Goal: Task Accomplishment & Management: Manage account settings

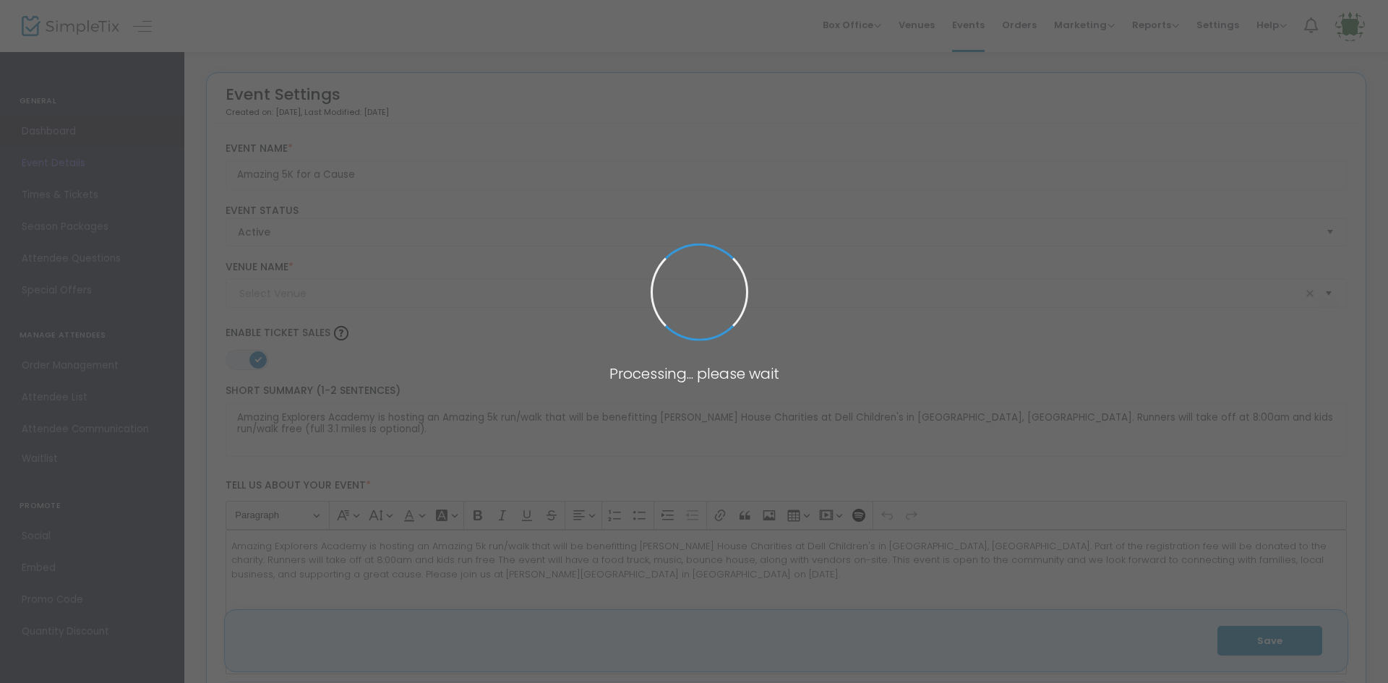
type input "[PERSON_NAME][GEOGRAPHIC_DATA]"
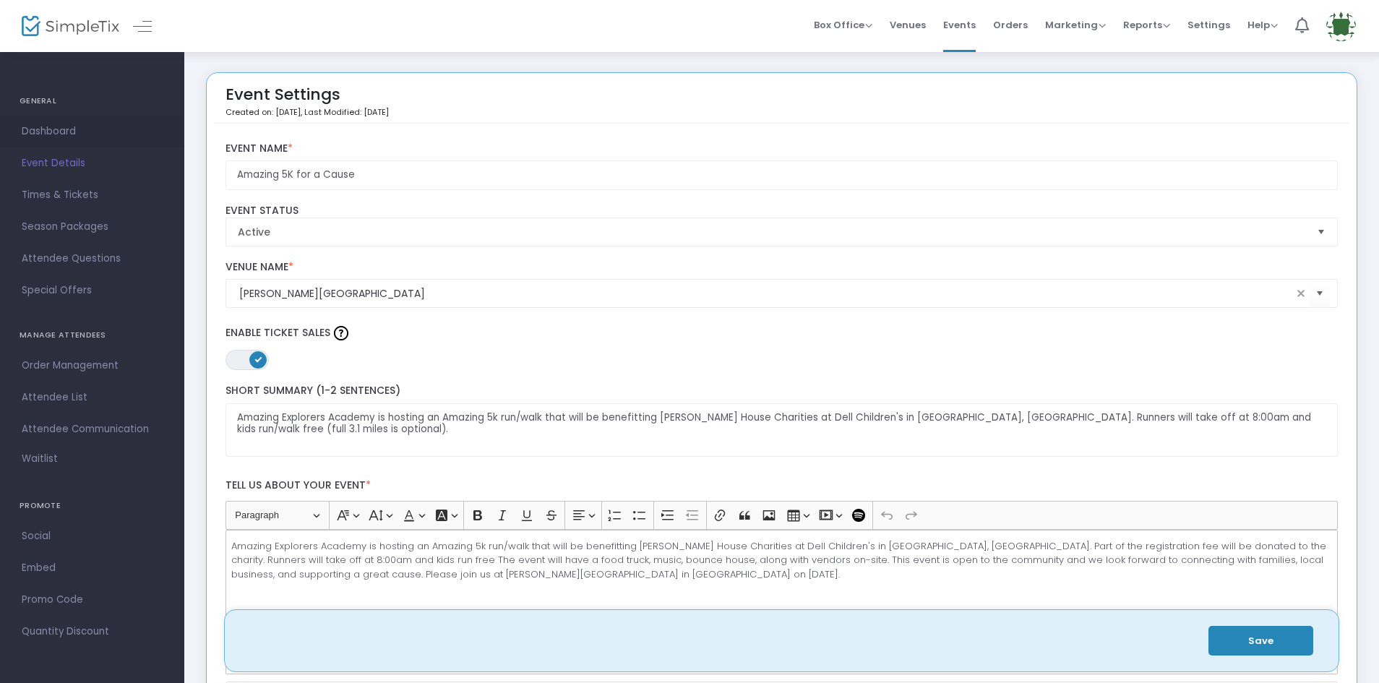
click at [56, 127] on span "Dashboard" at bounding box center [92, 131] width 141 height 19
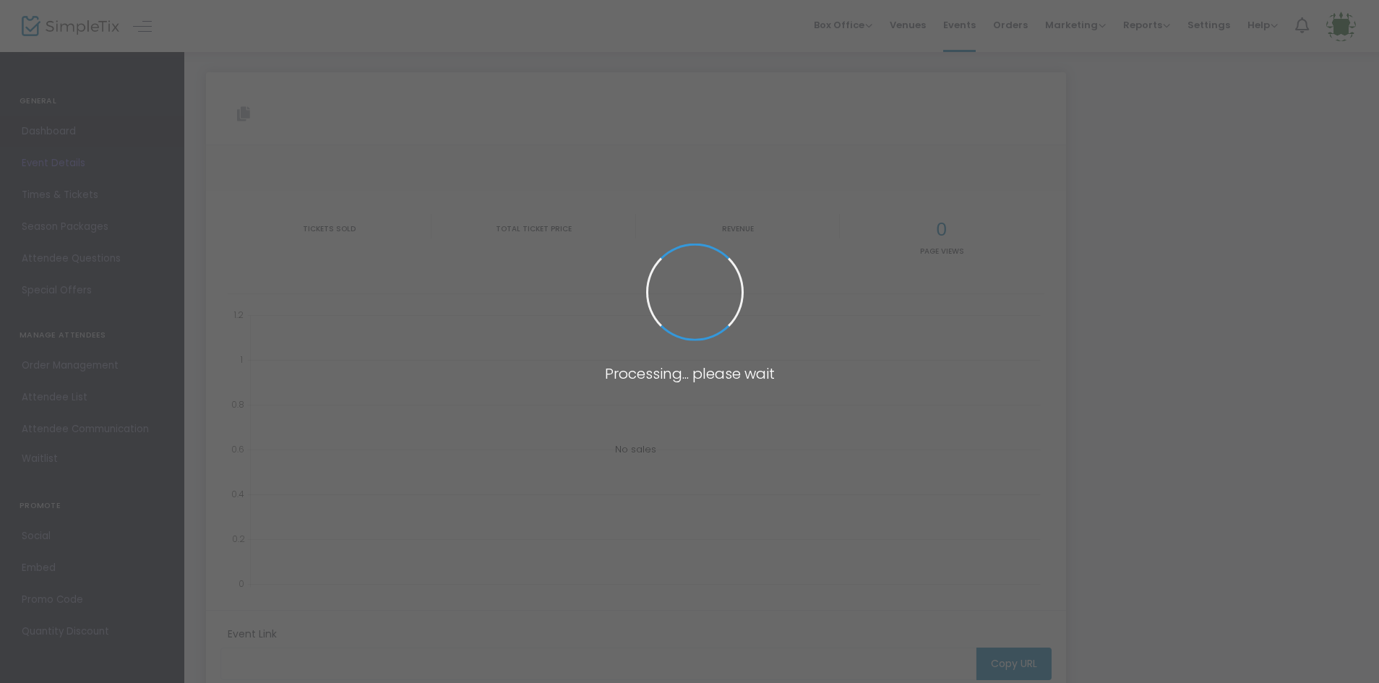
type input "[URL][DOMAIN_NAME]"
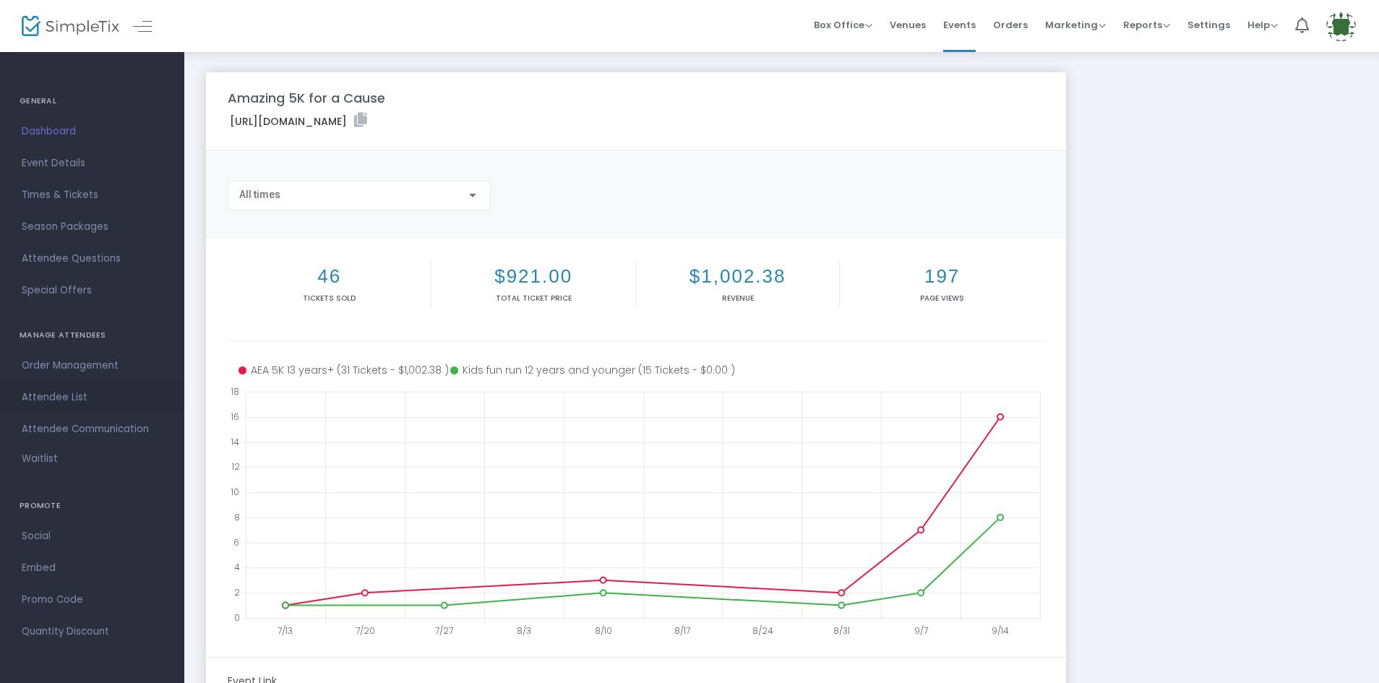
click at [79, 403] on span "Attendee List" at bounding box center [92, 397] width 141 height 19
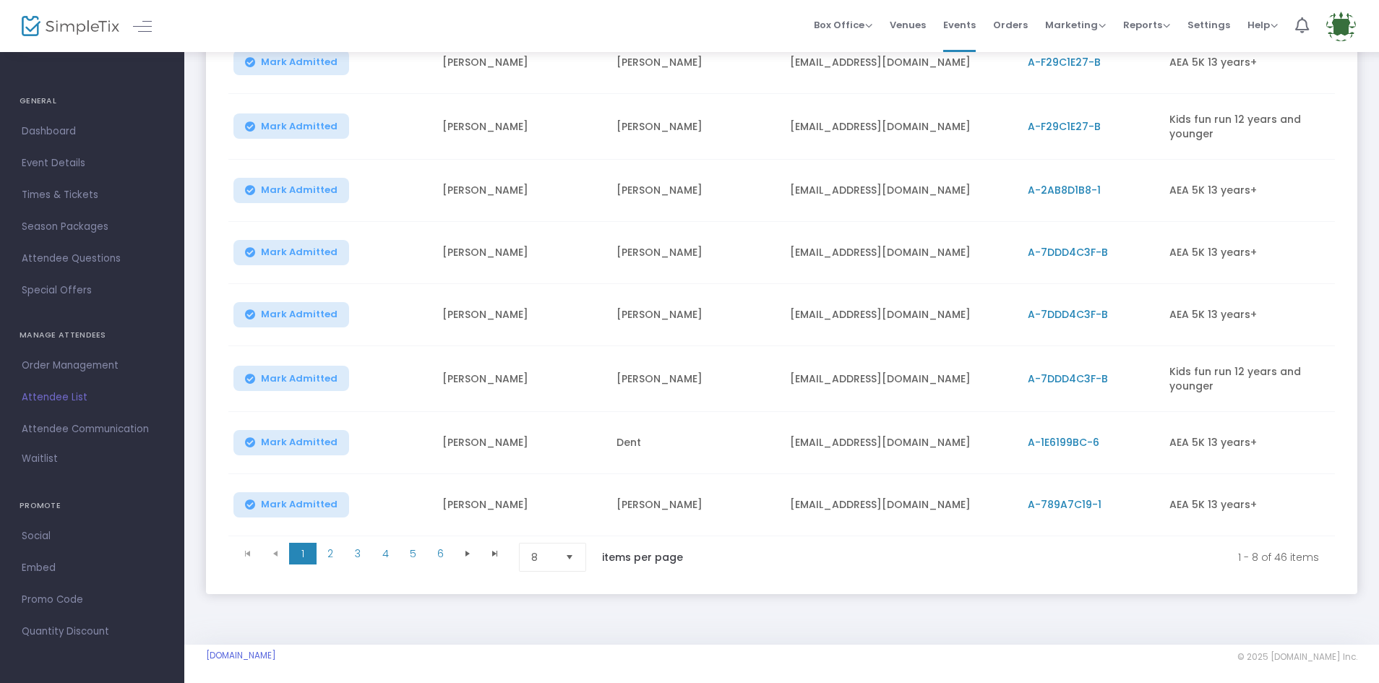
scroll to position [264, 0]
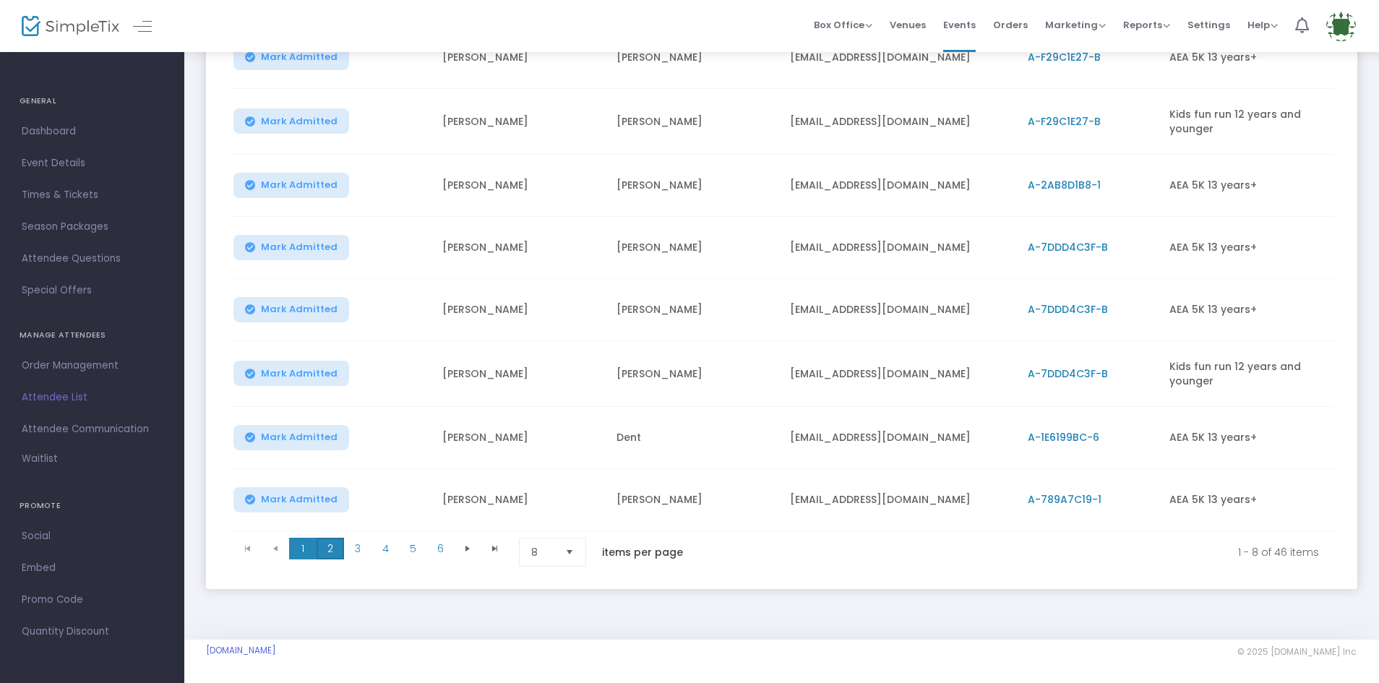
click at [328, 542] on span "2" at bounding box center [330, 549] width 27 height 22
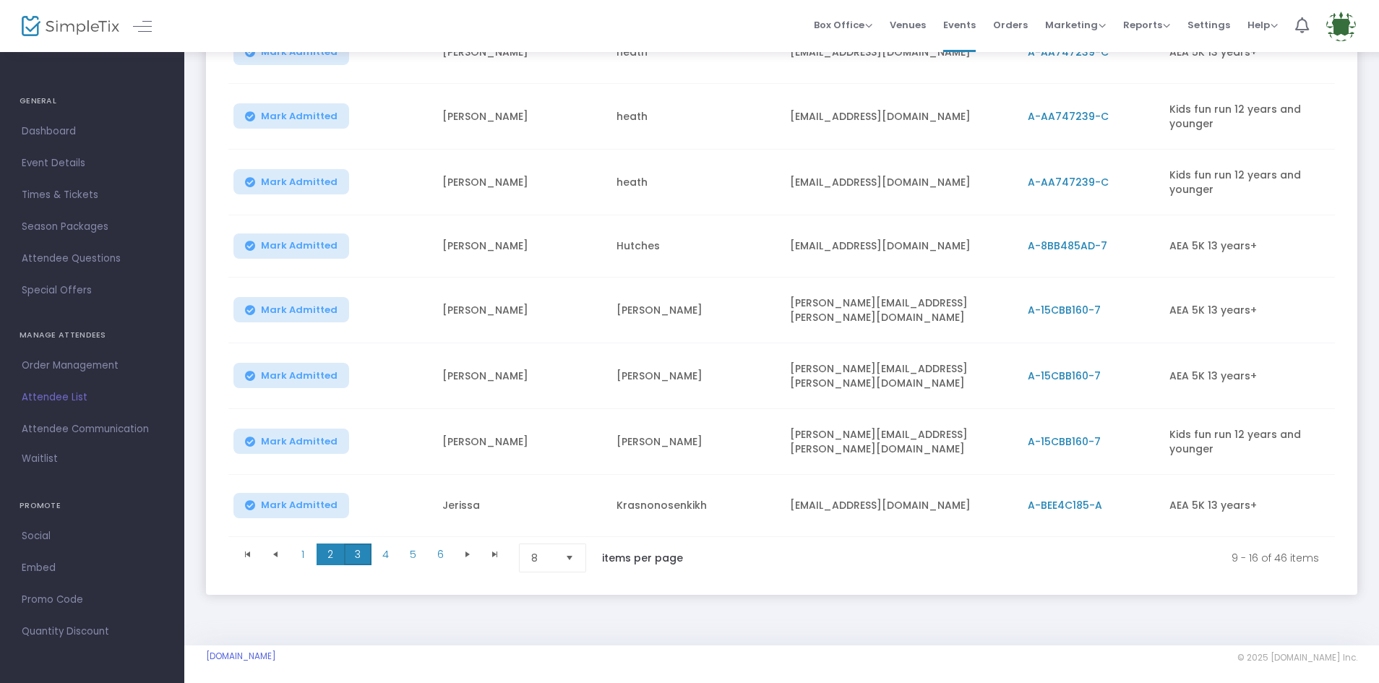
click at [367, 544] on span "3" at bounding box center [357, 555] width 27 height 22
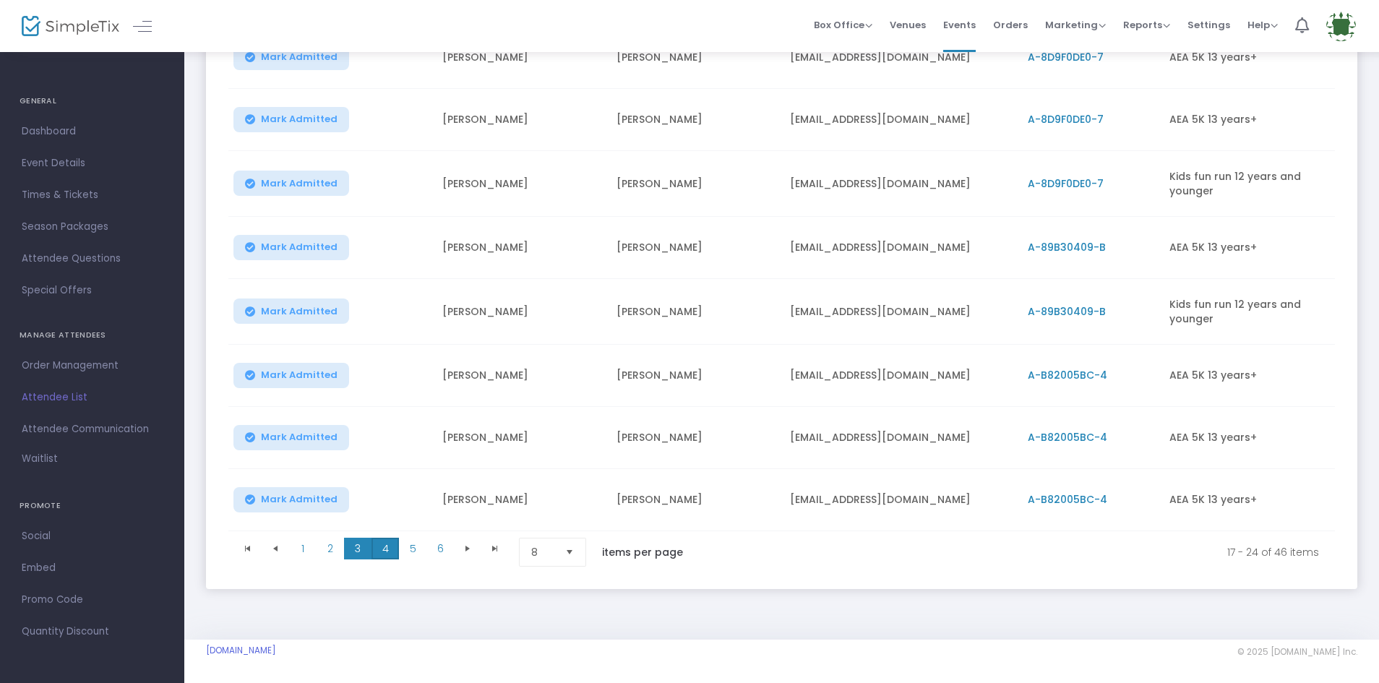
click at [385, 541] on span "4" at bounding box center [384, 549] width 27 height 22
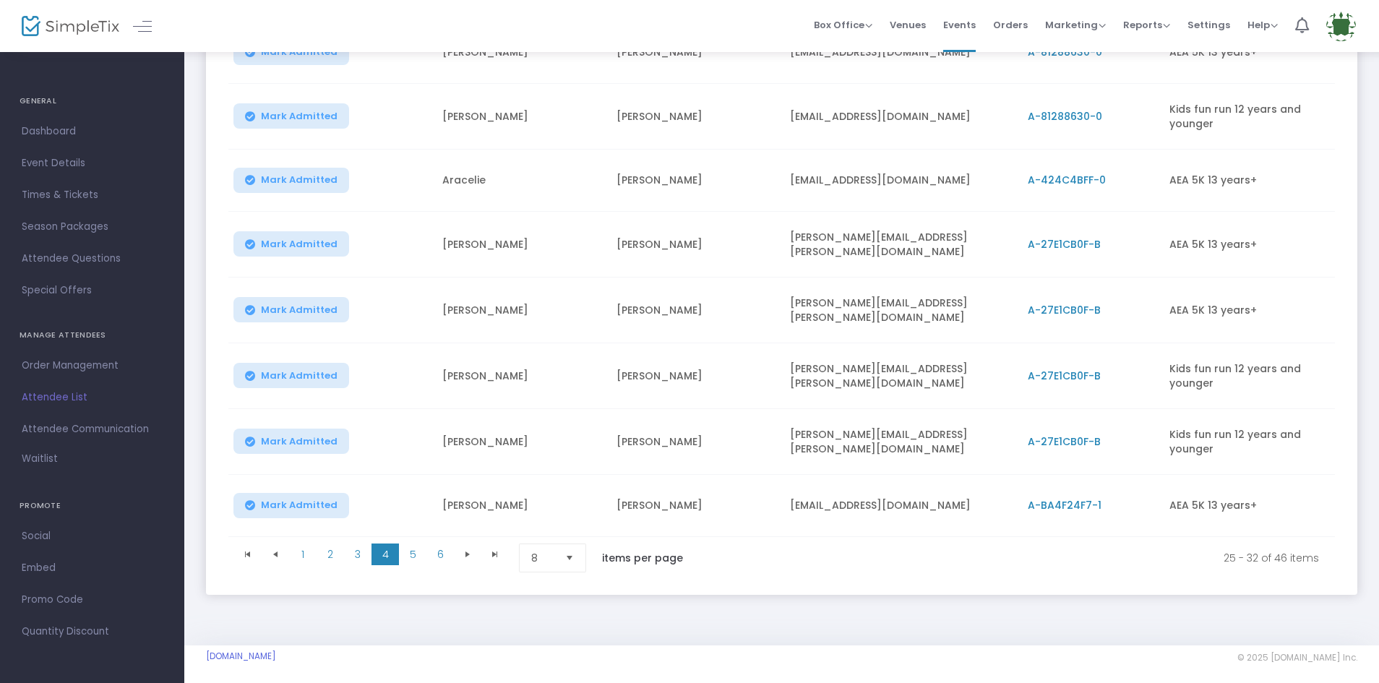
scroll to position [267, 0]
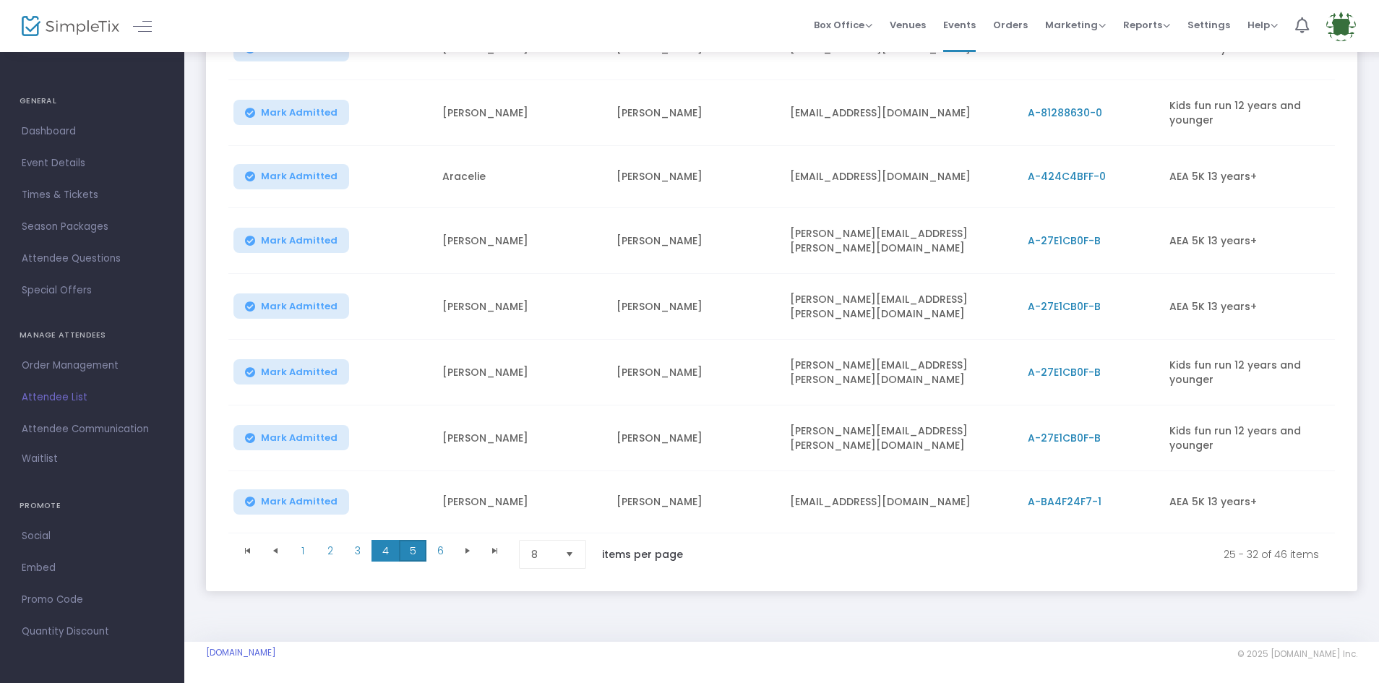
click at [412, 540] on span "5" at bounding box center [412, 551] width 27 height 22
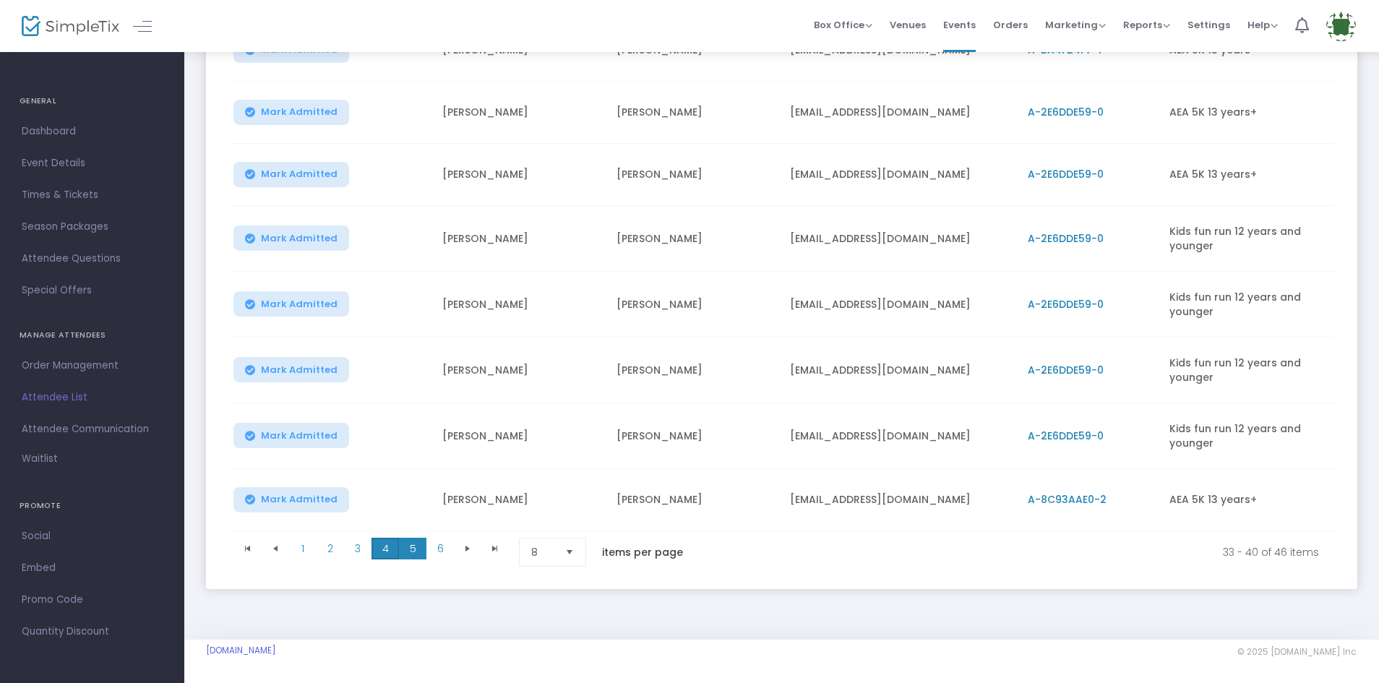
click at [387, 545] on span "4" at bounding box center [384, 549] width 27 height 22
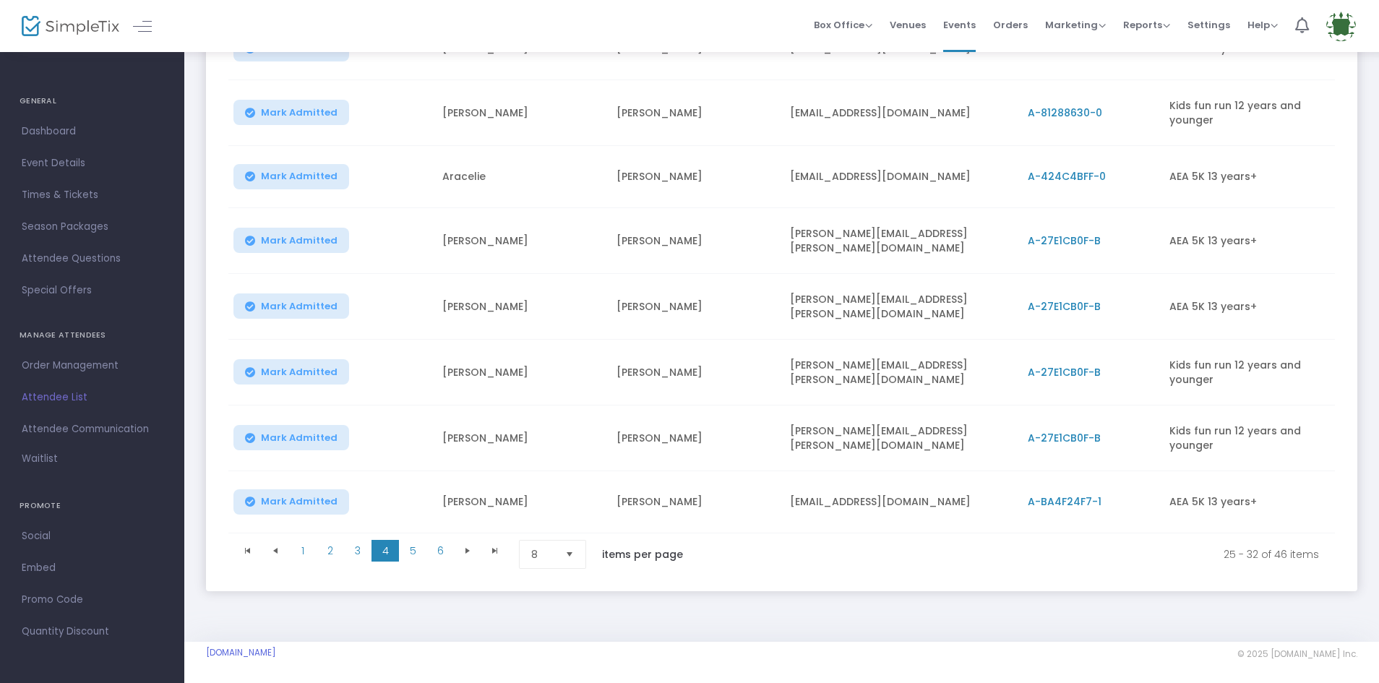
click at [911, 497] on td "[EMAIL_ADDRESS][DOMAIN_NAME]" at bounding box center [899, 502] width 237 height 62
drag, startPoint x: 917, startPoint y: 495, endPoint x: 792, endPoint y: 497, distance: 125.0
click at [792, 497] on td "[EMAIL_ADDRESS][DOMAIN_NAME]" at bounding box center [899, 502] width 237 height 62
copy td "[EMAIL_ADDRESS][DOMAIN_NAME]"
click at [411, 549] on span "5" at bounding box center [412, 551] width 27 height 22
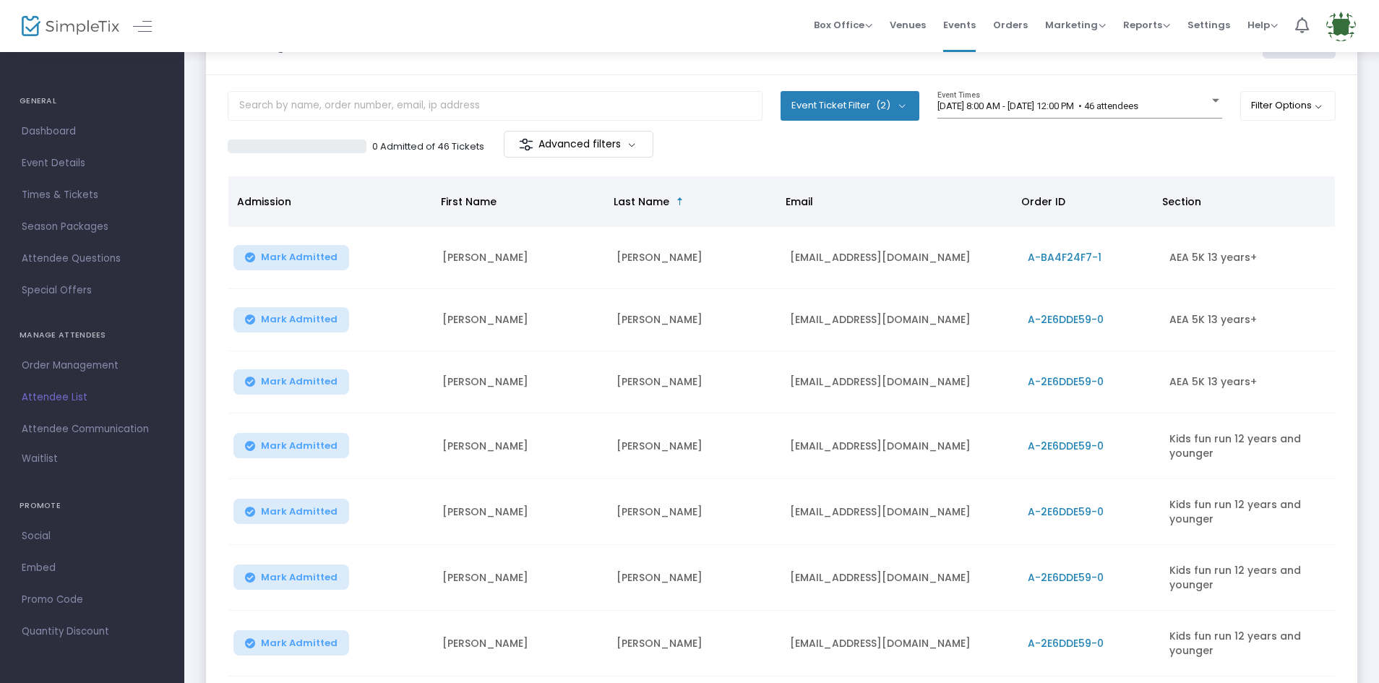
scroll to position [51, 0]
